Goal: Task Accomplishment & Management: Use online tool/utility

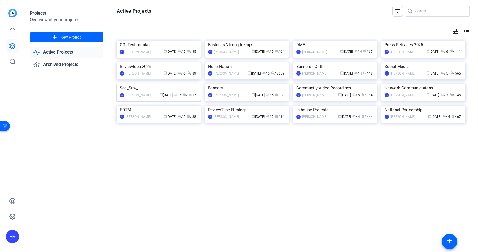
click at [161, 84] on img at bounding box center [159, 84] width 84 height 0
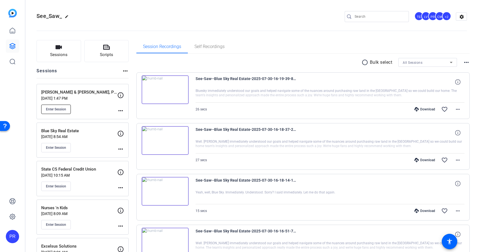
click at [61, 108] on span "Enter Session" at bounding box center [56, 109] width 20 height 4
click at [87, 107] on div "Enter Session" at bounding box center [79, 109] width 76 height 9
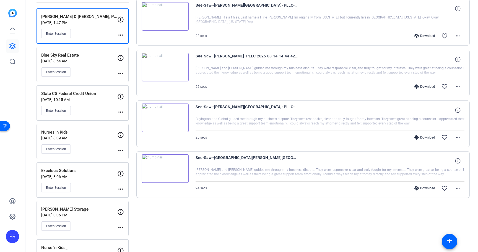
scroll to position [40, 0]
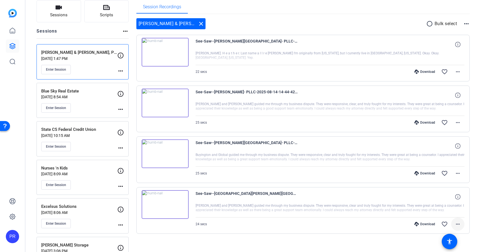
click at [455, 221] on span at bounding box center [457, 224] width 13 height 13
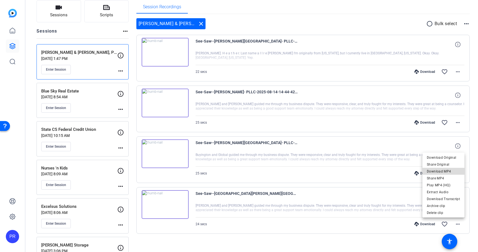
click at [452, 171] on span "Download MP4" at bounding box center [442, 171] width 33 height 7
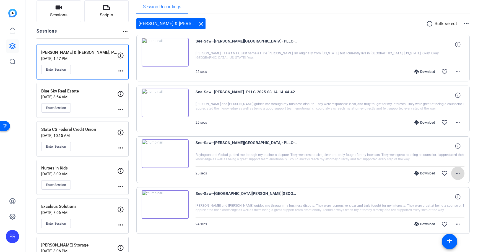
click at [456, 172] on mat-icon "more_horiz" at bounding box center [457, 173] width 7 height 7
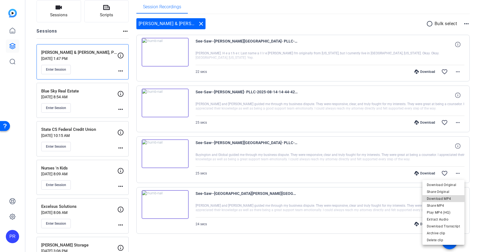
click at [444, 199] on span "Download MP4" at bounding box center [442, 199] width 33 height 7
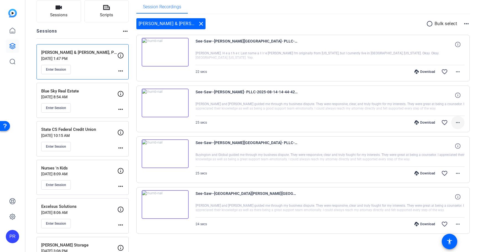
click at [460, 125] on mat-icon "more_horiz" at bounding box center [457, 122] width 7 height 7
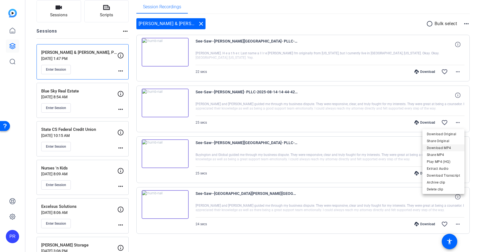
click at [451, 146] on span "Download MP4" at bounding box center [442, 148] width 33 height 7
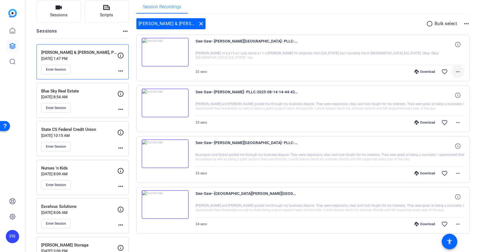
click at [460, 71] on mat-icon "more_horiz" at bounding box center [457, 72] width 7 height 7
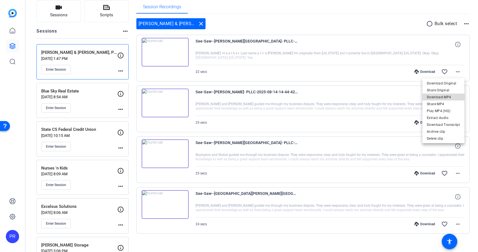
click at [448, 96] on span "Download MP4" at bounding box center [442, 97] width 33 height 7
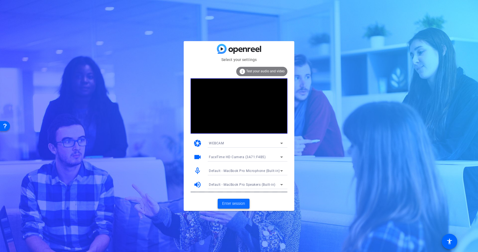
click at [237, 202] on span "Enter session" at bounding box center [233, 204] width 23 height 6
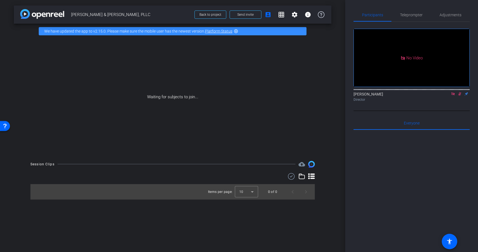
click at [454, 95] on icon at bounding box center [452, 93] width 3 height 3
click at [454, 96] on icon at bounding box center [453, 94] width 4 height 4
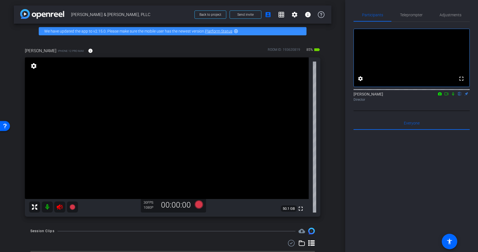
click at [57, 199] on video at bounding box center [167, 128] width 284 height 142
click at [57, 206] on icon at bounding box center [60, 208] width 6 height 6
click at [446, 12] on span "Adjustments" at bounding box center [450, 14] width 22 height 13
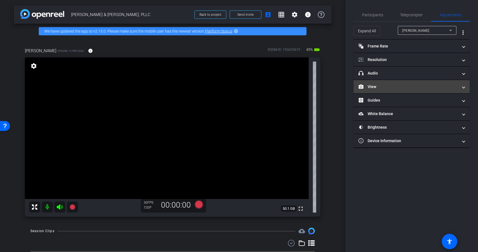
click at [394, 87] on mat-panel-title "View" at bounding box center [408, 87] width 100 height 6
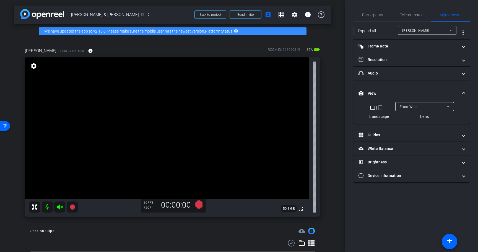
click at [380, 107] on mat-icon "crop_portrait" at bounding box center [380, 107] width 7 height 7
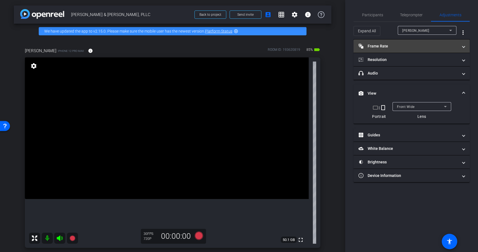
click at [399, 45] on mat-panel-title "Frame Rate Frame Rate" at bounding box center [408, 46] width 100 height 6
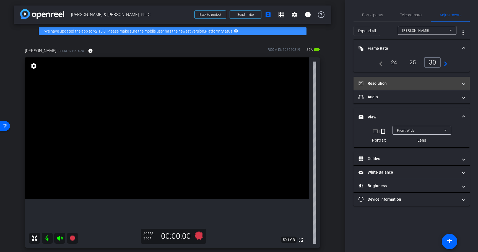
click at [408, 83] on mat-panel-title "Resolution" at bounding box center [408, 84] width 100 height 6
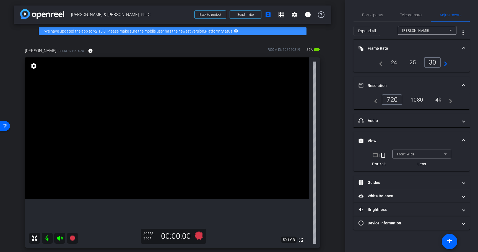
click at [440, 99] on div "4k" at bounding box center [438, 99] width 14 height 9
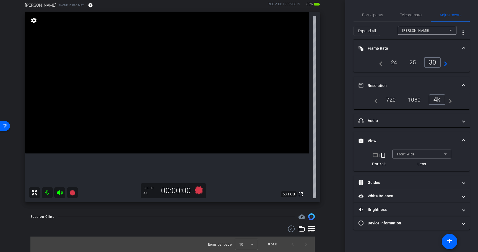
scroll to position [43, 0]
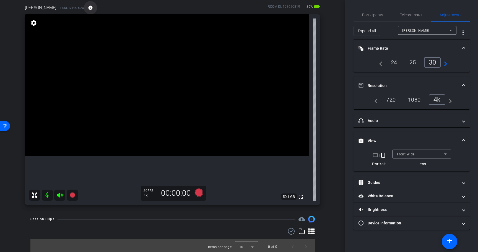
click at [84, 8] on span at bounding box center [90, 7] width 13 height 13
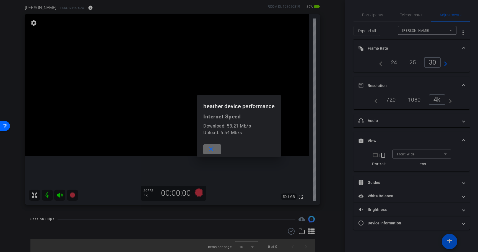
click at [214, 152] on mat-icon "close" at bounding box center [211, 149] width 7 height 7
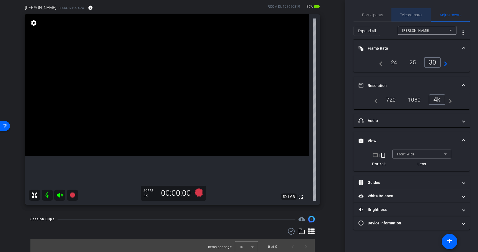
click at [411, 14] on span "Teleprompter" at bounding box center [411, 15] width 23 height 4
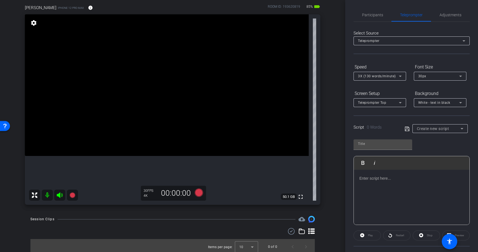
click at [422, 185] on div at bounding box center [412, 197] width 116 height 55
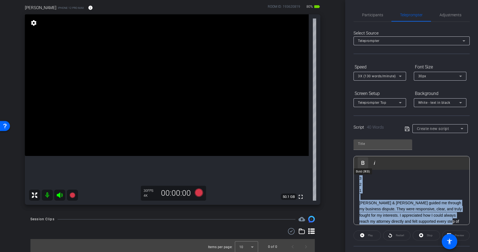
click at [363, 161] on icon "button" at bounding box center [362, 163] width 3 height 4
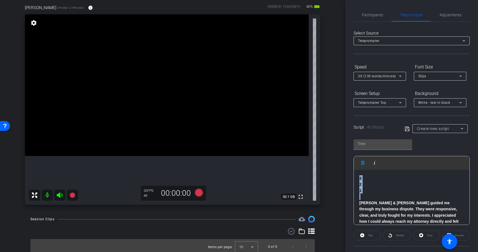
scroll to position [0, 0]
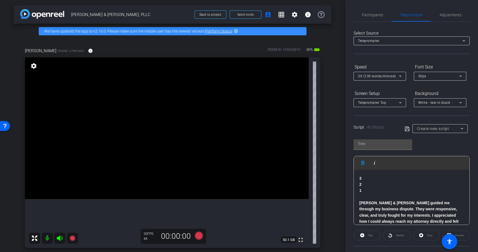
click at [82, 16] on span "[PERSON_NAME] & [PERSON_NAME], PLLC" at bounding box center [131, 14] width 120 height 11
copy div "[PERSON_NAME] & [PERSON_NAME], PLLC Back to project Send invite account_box gri…"
click at [367, 143] on input "text" at bounding box center [383, 144] width 50 height 7
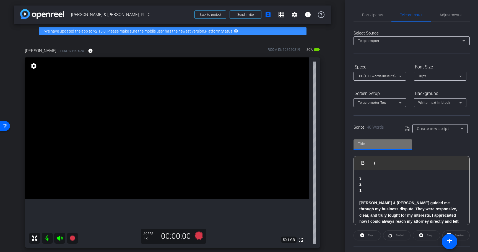
paste input "[PERSON_NAME] & [PERSON_NAME], PLLC"
type input "[PERSON_NAME] & [PERSON_NAME], PLLC"
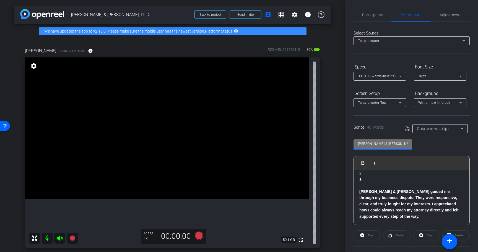
click at [398, 73] on icon at bounding box center [400, 76] width 7 height 7
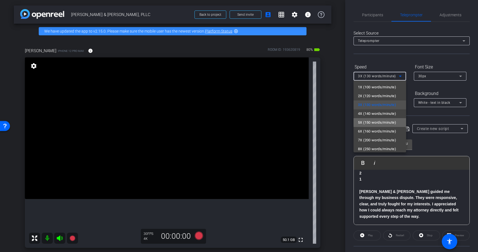
click at [391, 120] on span "5X (150 words/minute)" at bounding box center [377, 122] width 38 height 7
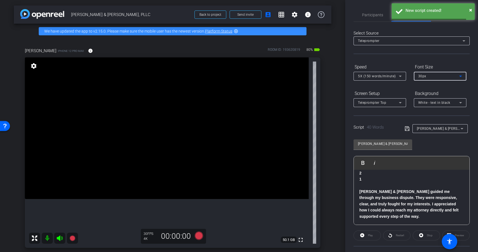
click at [433, 74] on div "30px" at bounding box center [438, 76] width 41 height 7
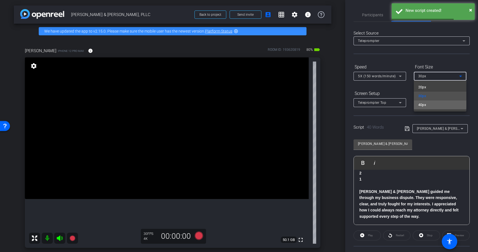
click at [428, 101] on mat-option "40px" at bounding box center [439, 105] width 53 height 9
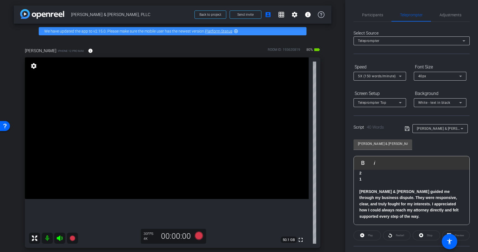
click at [406, 129] on icon at bounding box center [406, 128] width 5 height 7
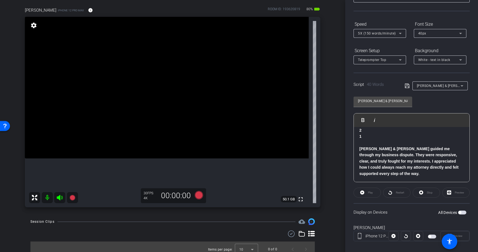
scroll to position [43, 0]
click at [382, 178] on div "3 2 1 [PERSON_NAME] & [PERSON_NAME] guided me through my business dispute. They…" at bounding box center [412, 148] width 116 height 67
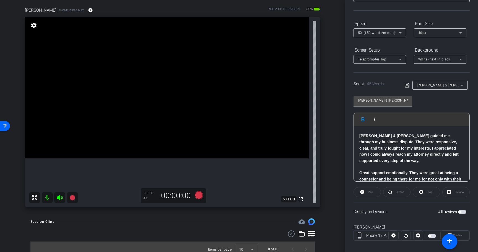
scroll to position [30, 0]
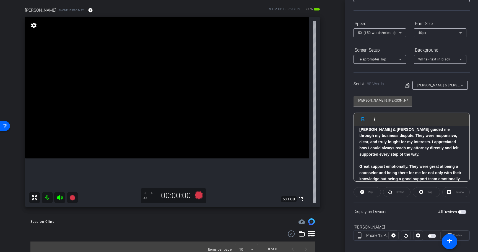
click at [408, 167] on strong "Great support emotionally. They were great at being a counselor and being there…" at bounding box center [410, 172] width 102 height 17
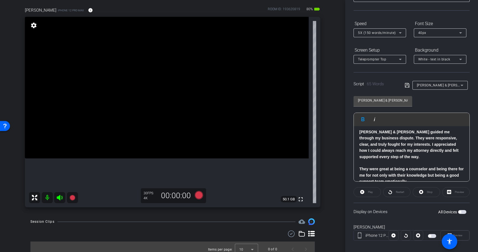
scroll to position [30, 0]
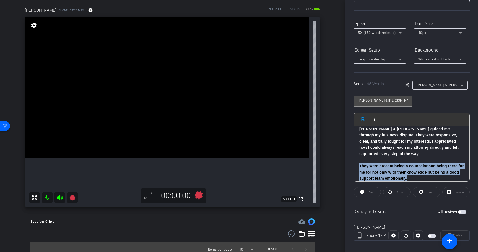
copy strong "They were great at being a counselor and being there for me for not only with t…"
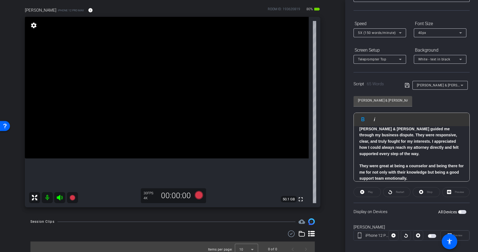
click at [390, 140] on strong "[PERSON_NAME] & [PERSON_NAME] guided me through my business dispute. They were …" at bounding box center [408, 141] width 99 height 29
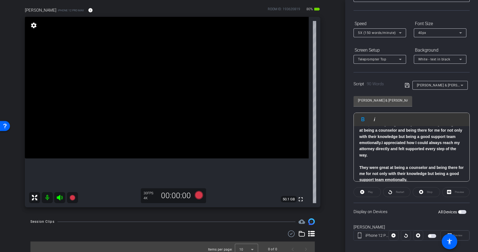
scroll to position [48, 0]
click at [384, 158] on p "​" at bounding box center [411, 161] width 104 height 6
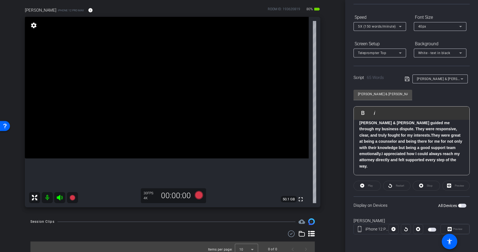
scroll to position [24, 0]
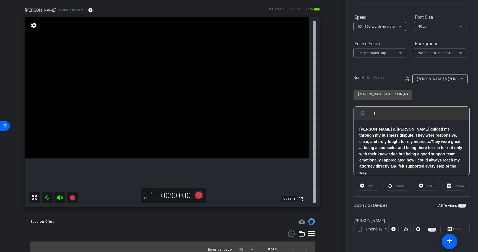
click at [463, 206] on span "button" at bounding box center [462, 206] width 8 height 4
click at [368, 186] on span "Play" at bounding box center [370, 185] width 5 height 3
click at [423, 186] on span at bounding box center [426, 185] width 27 height 13
click at [396, 26] on div "5X (150 words/minute)" at bounding box center [378, 26] width 41 height 7
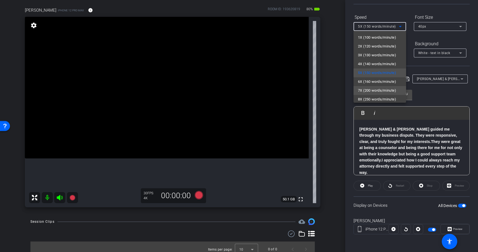
click at [391, 89] on span "7X (200 words/minute)" at bounding box center [377, 90] width 38 height 7
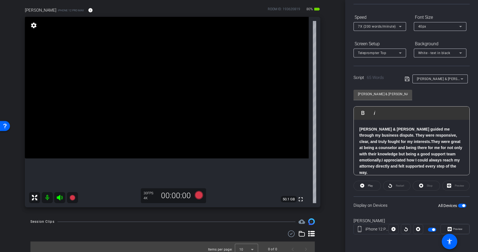
click at [465, 206] on span "button" at bounding box center [463, 206] width 3 height 3
click at [408, 79] on icon at bounding box center [406, 79] width 5 height 7
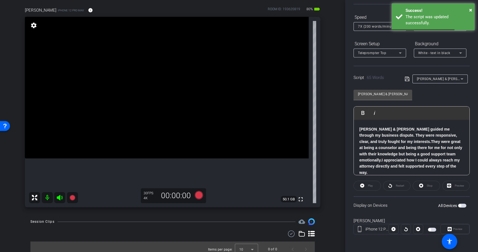
click at [462, 204] on span "button" at bounding box center [462, 206] width 8 height 4
click at [367, 185] on span "Play" at bounding box center [369, 186] width 6 height 8
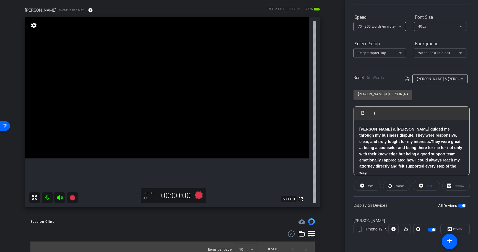
click at [419, 180] on openreel-capture-teleprompter "Speed 7X (200 words/minute) Font Size 40px Screen Setup Teleprompter Top Backgr…" at bounding box center [411, 129] width 116 height 232
click at [422, 183] on icon at bounding box center [421, 185] width 4 height 7
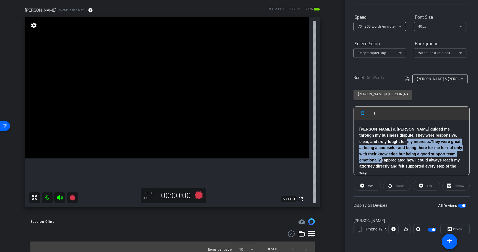
drag, startPoint x: 389, startPoint y: 140, endPoint x: 439, endPoint y: 155, distance: 51.5
click at [439, 155] on strong "[PERSON_NAME] & [PERSON_NAME] guided me through my business dispute. They were …" at bounding box center [410, 151] width 103 height 48
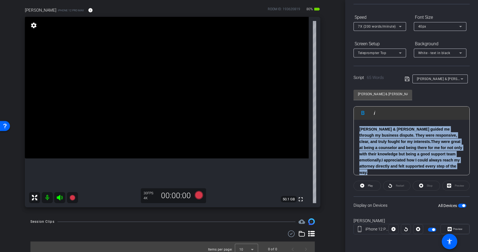
drag, startPoint x: 360, startPoint y: 128, endPoint x: 454, endPoint y: 167, distance: 101.8
click at [454, 167] on p "[PERSON_NAME] & [PERSON_NAME] guided me through my business dispute. They were …" at bounding box center [411, 150] width 104 height 49
click at [365, 186] on span at bounding box center [367, 185] width 27 height 13
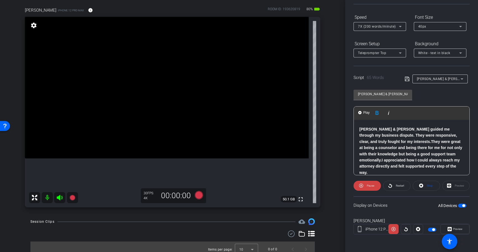
click at [451, 147] on strong "They were great at being a counselor and being there for me for not only with t…" at bounding box center [410, 151] width 103 height 23
click at [459, 141] on p "[PERSON_NAME] & [PERSON_NAME] guided me through my business dispute. They were …" at bounding box center [411, 150] width 104 height 49
click at [466, 206] on div "Display on Devices All Devices" at bounding box center [411, 206] width 116 height 18
click at [465, 206] on span "button" at bounding box center [463, 206] width 3 height 3
click at [408, 81] on icon at bounding box center [406, 79] width 5 height 7
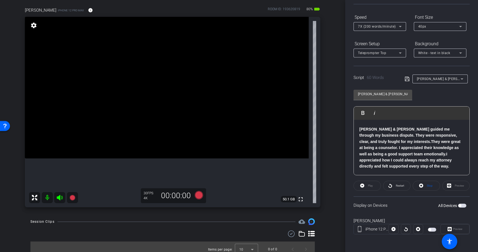
click at [414, 154] on strong "[PERSON_NAME] & [PERSON_NAME] guided me through my business dispute. They were …" at bounding box center [409, 147] width 101 height 41
click at [407, 78] on icon at bounding box center [406, 79] width 5 height 7
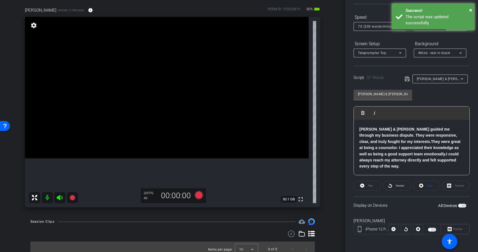
click at [462, 205] on span "button" at bounding box center [462, 206] width 8 height 4
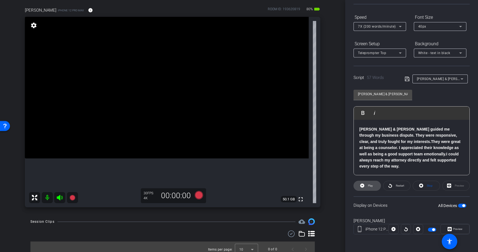
click at [366, 186] on span "Play" at bounding box center [369, 186] width 6 height 8
click at [425, 185] on span at bounding box center [426, 185] width 27 height 13
click at [201, 194] on icon at bounding box center [199, 195] width 8 height 8
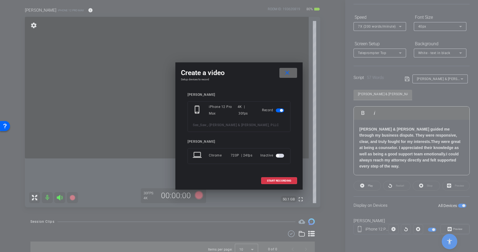
click at [290, 72] on mat-icon "close" at bounding box center [287, 73] width 7 height 7
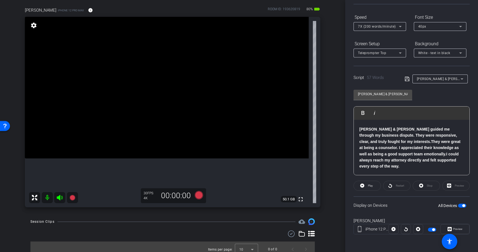
click at [463, 205] on span "button" at bounding box center [463, 206] width 3 height 3
click at [463, 206] on span "button" at bounding box center [462, 206] width 8 height 4
click at [459, 207] on span "button" at bounding box center [462, 206] width 8 height 4
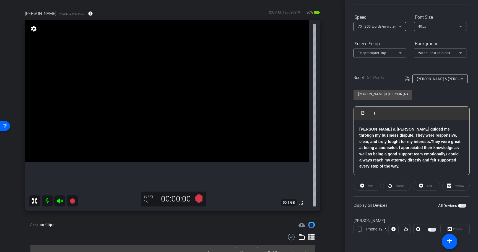
scroll to position [37, 0]
click at [460, 206] on span "button" at bounding box center [459, 206] width 3 height 3
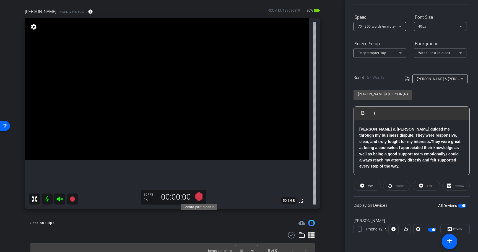
click at [198, 197] on icon at bounding box center [199, 197] width 8 height 8
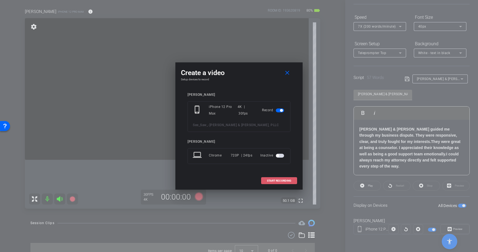
click at [276, 181] on span "START RECORDING" at bounding box center [279, 181] width 24 height 3
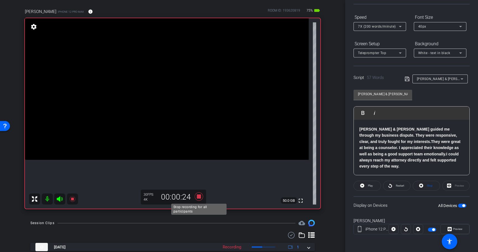
click at [198, 195] on icon at bounding box center [199, 197] width 8 height 8
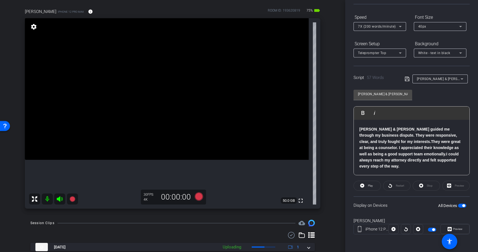
click at [464, 207] on span "button" at bounding box center [463, 206] width 3 height 3
click at [398, 28] on icon at bounding box center [400, 26] width 7 height 7
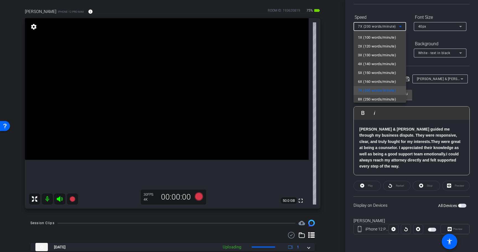
click at [398, 28] on div at bounding box center [239, 126] width 478 height 252
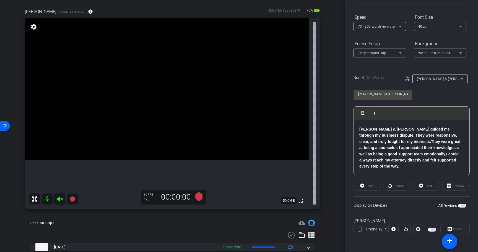
click at [460, 207] on span "button" at bounding box center [459, 206] width 3 height 3
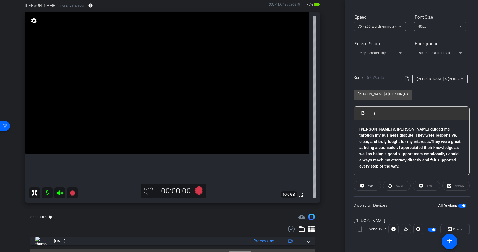
scroll to position [44, 0]
click at [463, 206] on span "button" at bounding box center [463, 206] width 3 height 3
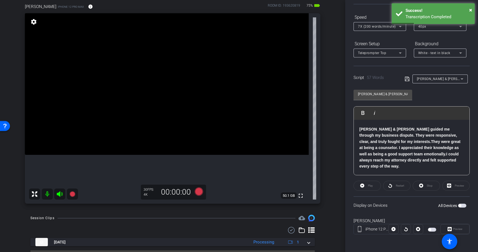
click at [378, 30] on div "7X (200 words/minute)" at bounding box center [378, 26] width 41 height 7
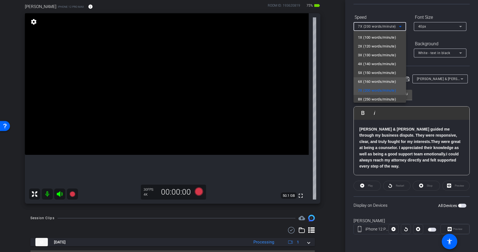
click at [378, 82] on span "6X (160 words/minute)" at bounding box center [377, 81] width 38 height 7
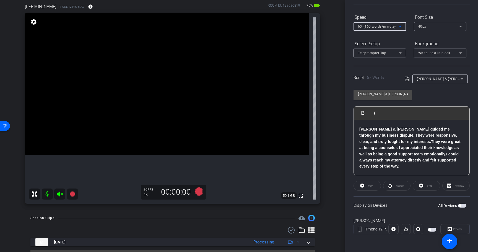
click at [407, 80] on icon at bounding box center [406, 79] width 5 height 7
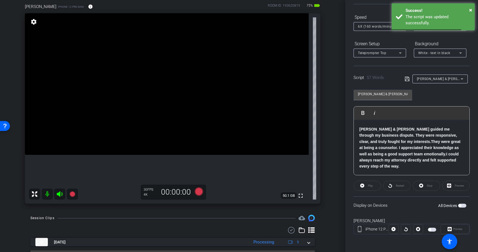
click at [464, 206] on span "button" at bounding box center [462, 206] width 8 height 4
click at [198, 190] on icon at bounding box center [199, 192] width 8 height 8
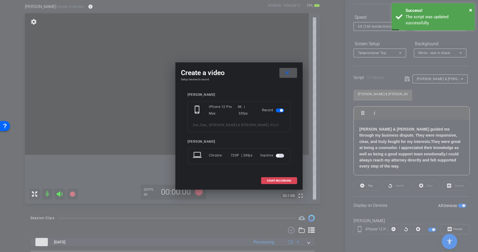
click at [280, 181] on span "START RECORDING" at bounding box center [279, 181] width 24 height 3
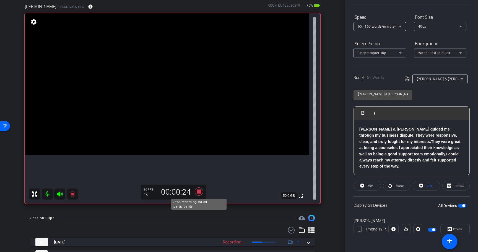
click at [198, 190] on icon at bounding box center [199, 192] width 8 height 8
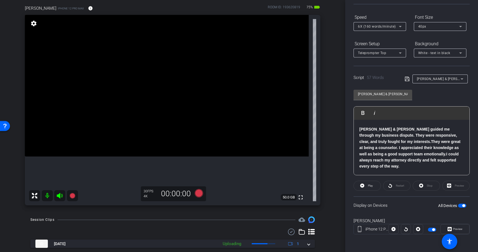
scroll to position [43, 0]
click at [464, 204] on span "button" at bounding box center [462, 206] width 8 height 4
click at [462, 205] on span "button" at bounding box center [462, 206] width 8 height 4
click at [198, 192] on icon at bounding box center [199, 193] width 8 height 8
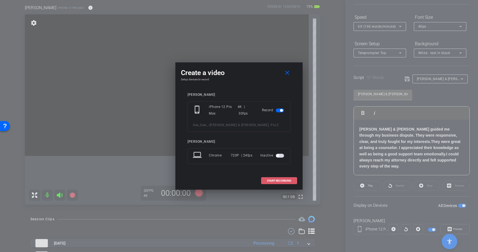
click at [290, 180] on span "START RECORDING" at bounding box center [279, 181] width 24 height 3
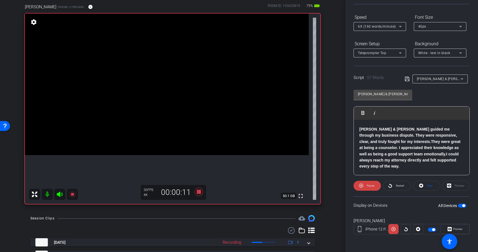
scroll to position [43, 0]
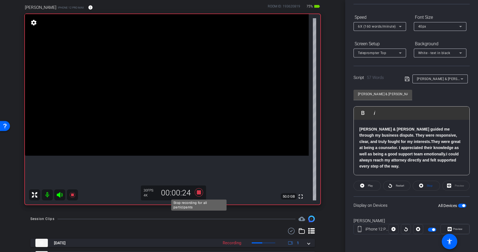
click at [199, 192] on icon at bounding box center [199, 193] width 8 height 8
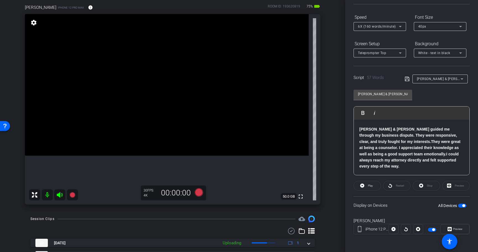
click at [463, 205] on span "button" at bounding box center [463, 206] width 3 height 3
click at [199, 193] on icon at bounding box center [199, 193] width 8 height 8
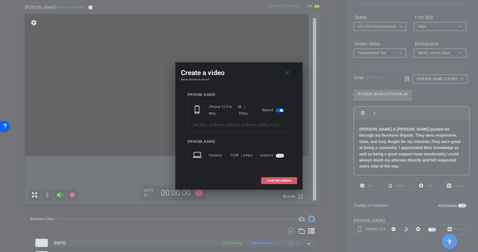
click at [282, 181] on span "START RECORDING" at bounding box center [279, 181] width 24 height 3
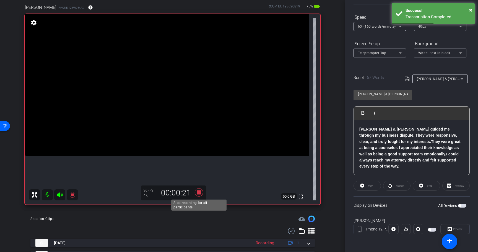
click at [198, 193] on icon at bounding box center [199, 193] width 8 height 8
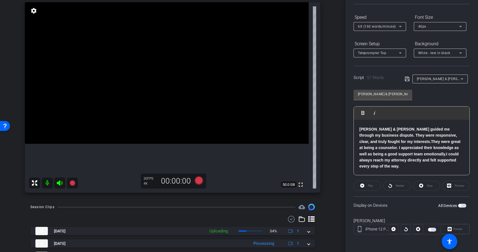
scroll to position [0, 0]
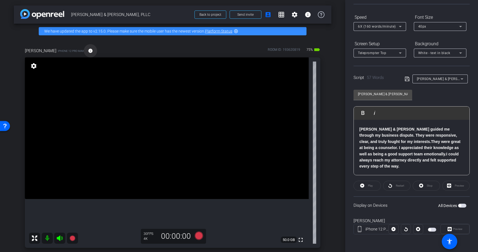
click at [88, 49] on mat-icon "info" at bounding box center [90, 50] width 5 height 5
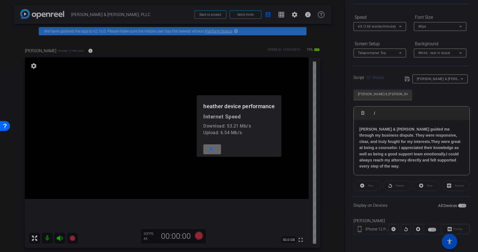
click at [213, 149] on mat-icon "close" at bounding box center [211, 149] width 7 height 7
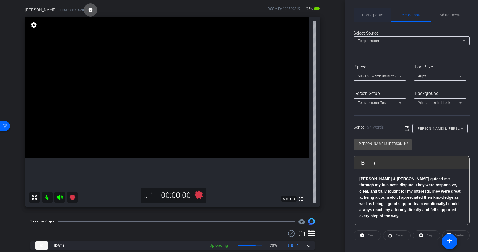
click at [373, 16] on span "Participants" at bounding box center [372, 15] width 21 height 4
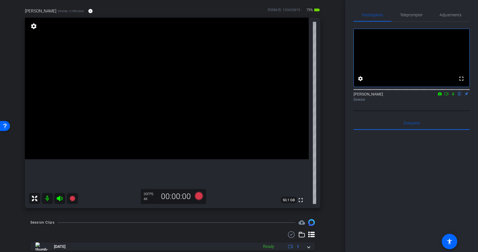
scroll to position [41, 0]
click at [59, 10] on span "iPhone 12 Pro Max" at bounding box center [71, 10] width 26 height 4
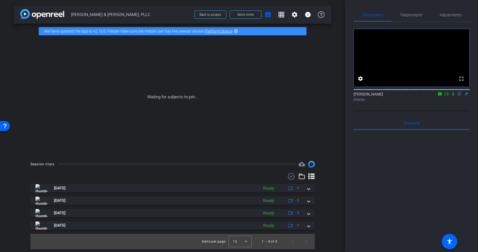
scroll to position [0, 0]
